Goal: Transaction & Acquisition: Purchase product/service

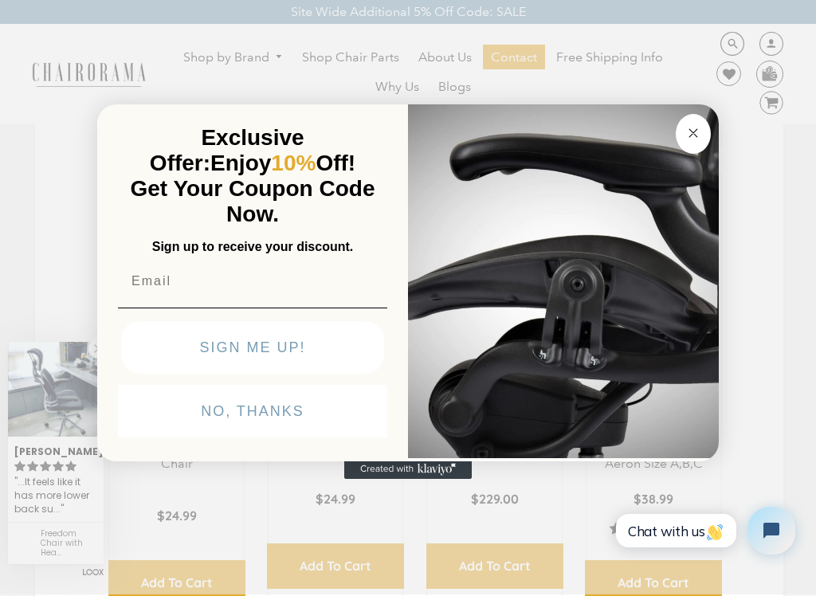
scroll to position [1706, 0]
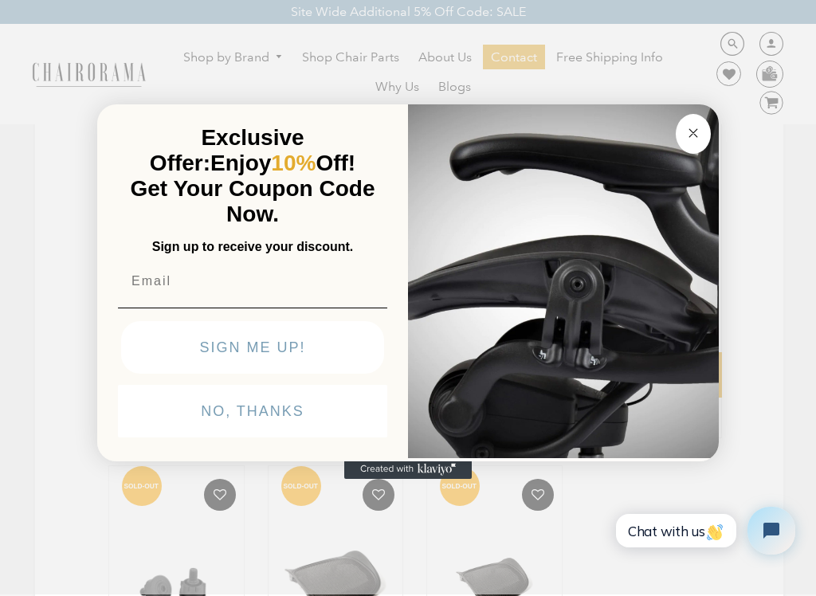
click at [699, 139] on icon "Close dialog" at bounding box center [692, 132] width 19 height 19
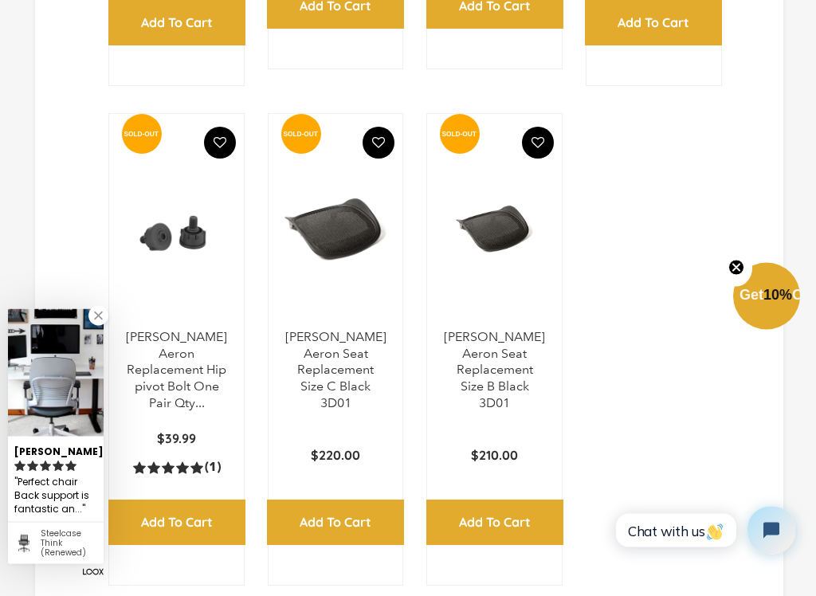
scroll to position [2058, 0]
click at [342, 512] on input "Add to Cart" at bounding box center [335, 521] width 137 height 45
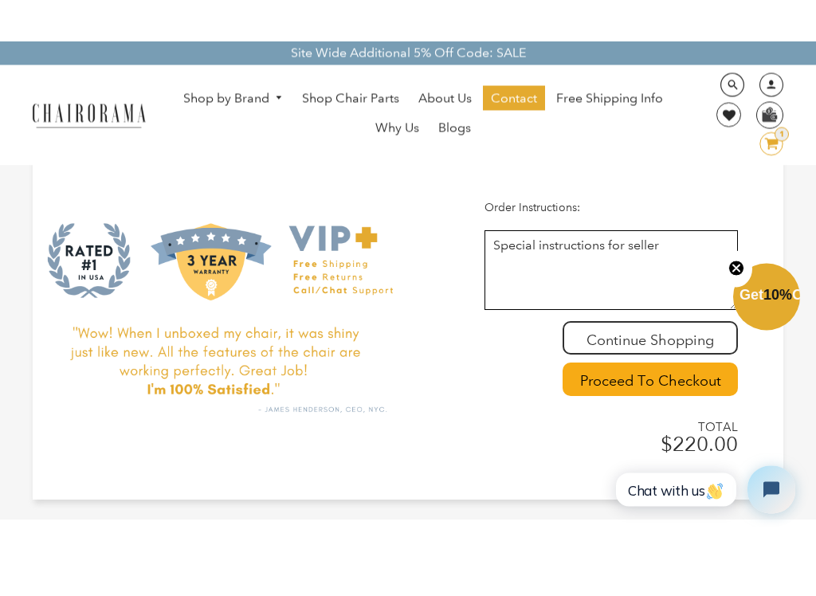
scroll to position [263, 0]
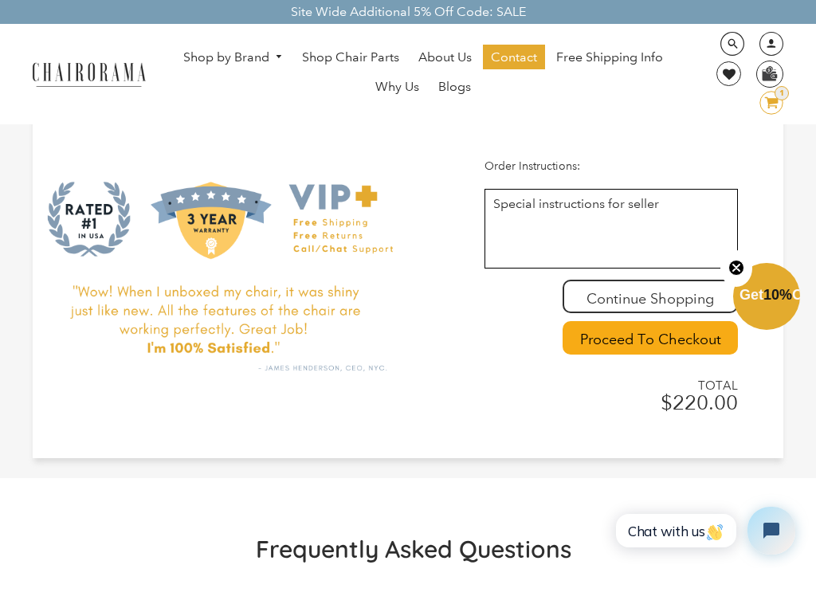
click at [681, 294] on link at bounding box center [650, 296] width 172 height 30
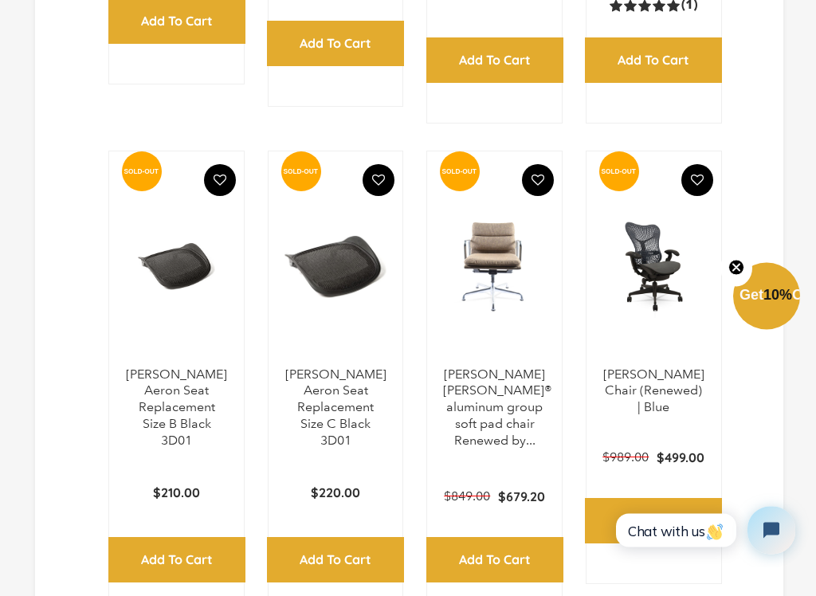
scroll to position [4480, 0]
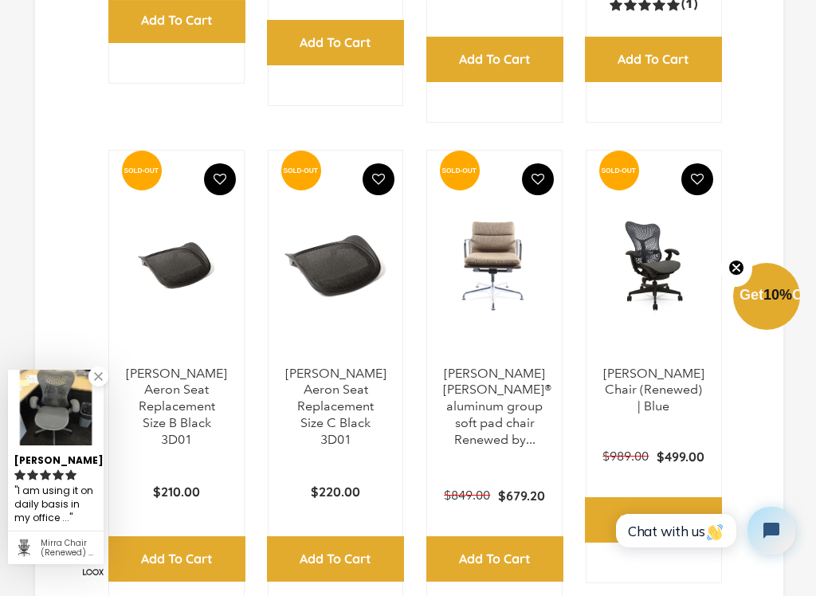
click at [338, 399] on link "[PERSON_NAME] Aeron Seat Replacement Size C Black 3D01" at bounding box center [335, 406] width 101 height 81
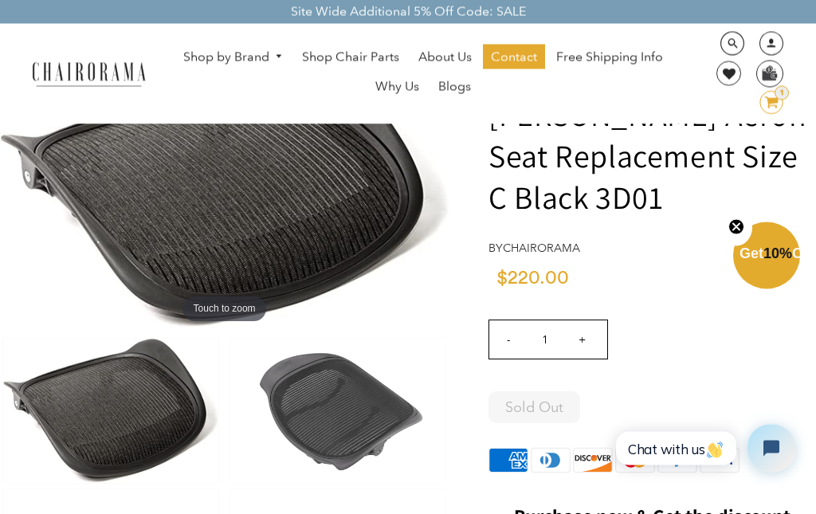
scroll to position [73, 0]
click at [701, 343] on div "- 1 +" at bounding box center [651, 343] width 327 height 63
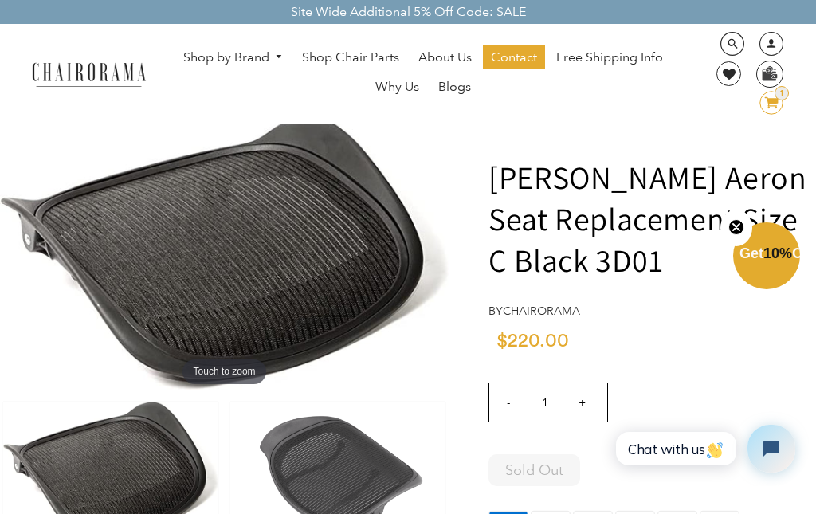
scroll to position [0, 0]
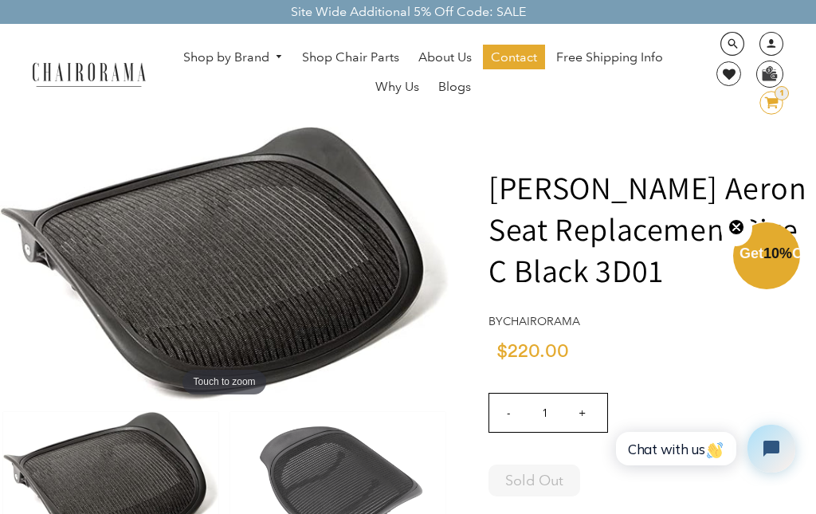
click at [775, 107] on icon at bounding box center [772, 102] width 14 height 11
click at [354, 59] on span "Shop Chair Parts" at bounding box center [350, 57] width 97 height 17
click at [351, 65] on span "Shop Chair Parts" at bounding box center [350, 57] width 97 height 17
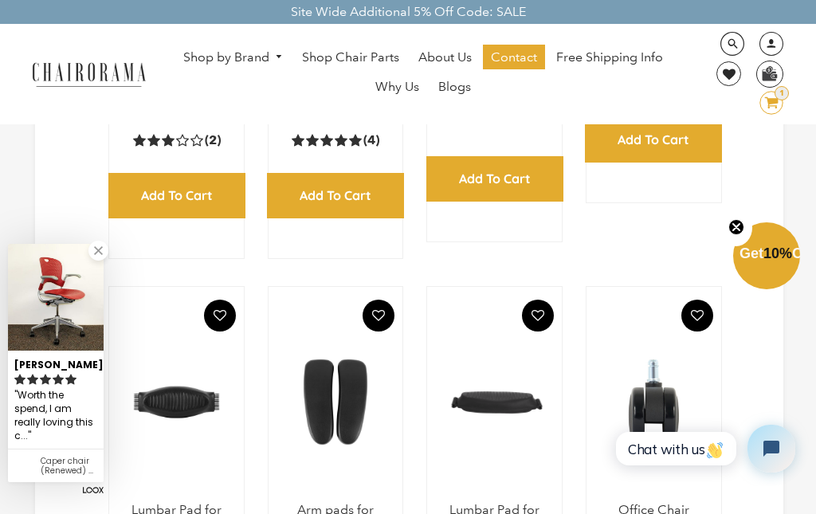
scroll to position [386, 0]
